Goal: Find specific page/section: Find specific page/section

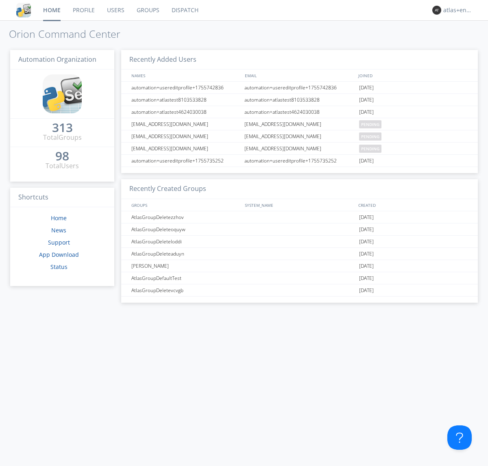
click at [184, 10] on link "Dispatch" at bounding box center [184, 10] width 39 height 20
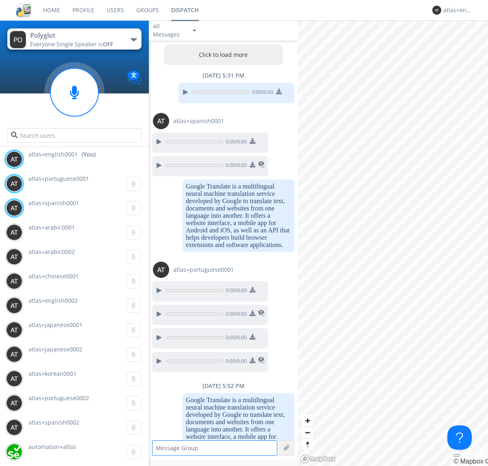
click at [221, 55] on button "Click to load more" at bounding box center [223, 55] width 119 height 20
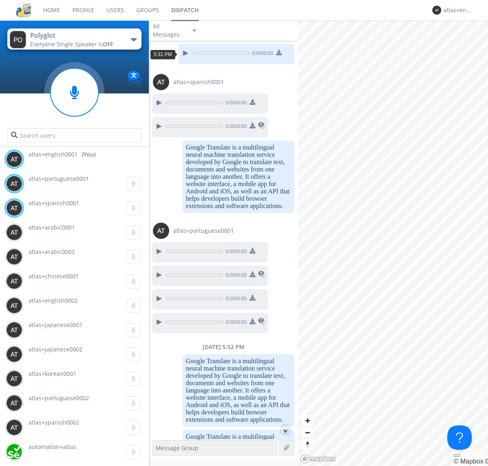
scroll to position [1225, 0]
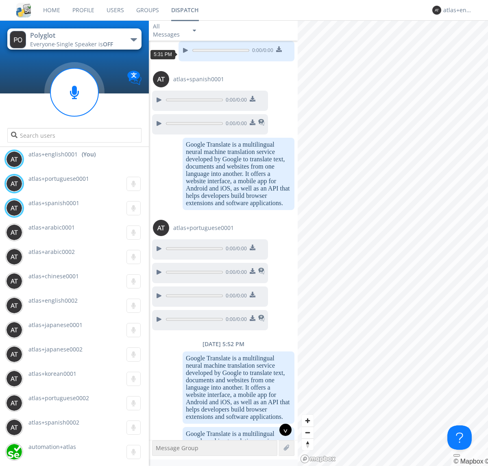
click at [282, 430] on div "^" at bounding box center [285, 430] width 12 height 12
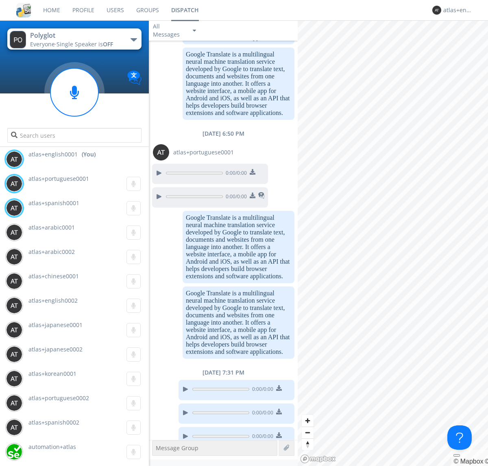
scroll to position [1845, 0]
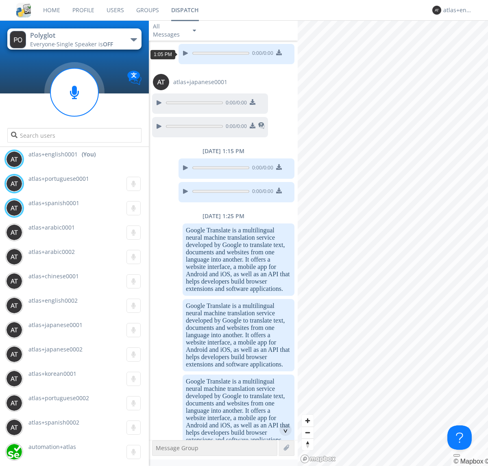
scroll to position [709, 0]
click at [282, 430] on div "^" at bounding box center [285, 430] width 12 height 12
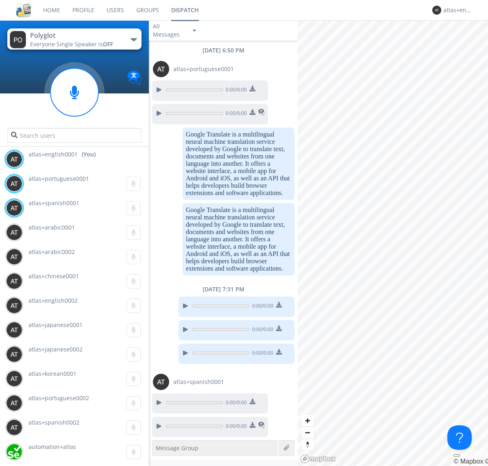
scroll to position [2588, 0]
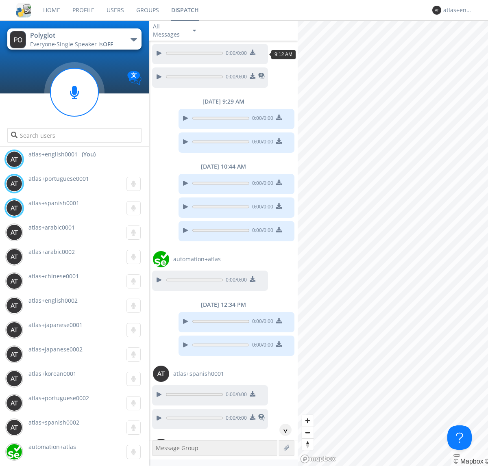
scroll to position [37, 0]
click at [282, 430] on div "^" at bounding box center [285, 430] width 12 height 12
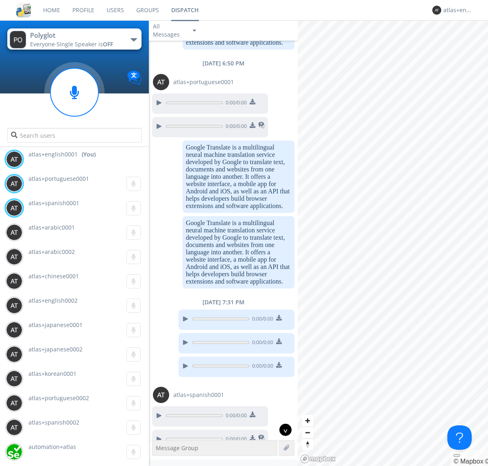
scroll to position [2563, 0]
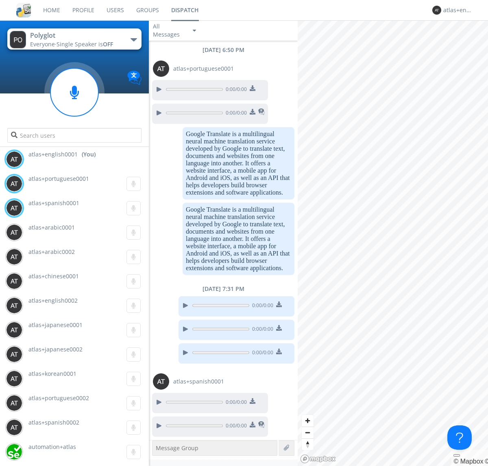
click at [252, 425] on img at bounding box center [253, 425] width 6 height 6
